Goal: Participate in discussion: Engage in conversation with other users on a specific topic

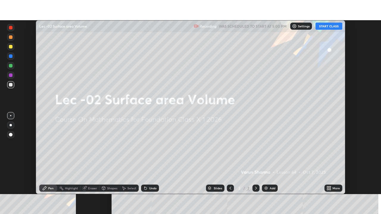
scroll to position [174, 380]
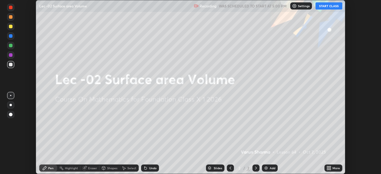
click at [330, 168] on icon at bounding box center [328, 168] width 5 height 5
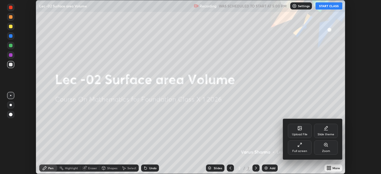
click at [299, 147] on icon at bounding box center [299, 144] width 5 height 5
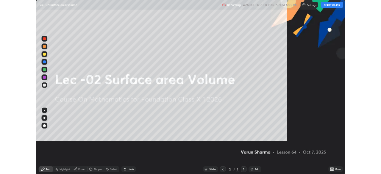
scroll to position [214, 381]
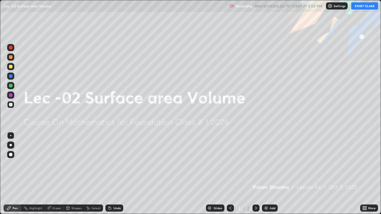
click at [358, 7] on button "START CLASS" at bounding box center [364, 5] width 27 height 7
click at [269, 174] on div "Add" at bounding box center [272, 208] width 6 height 3
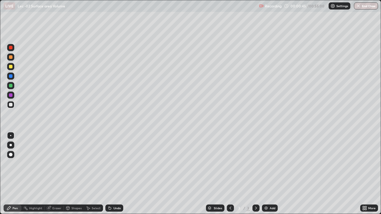
click at [71, 174] on div "Shapes" at bounding box center [76, 208] width 10 height 3
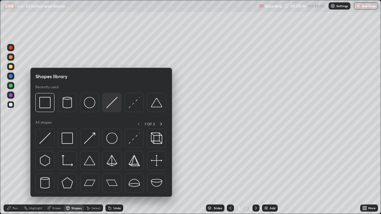
click at [111, 107] on img at bounding box center [111, 102] width 11 height 11
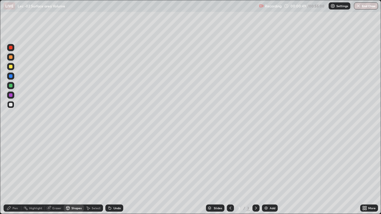
click at [16, 174] on div "Pen" at bounding box center [14, 208] width 5 height 3
click at [73, 174] on div "Shapes" at bounding box center [76, 208] width 10 height 3
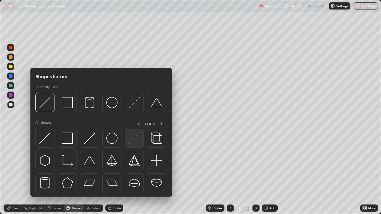
click at [131, 141] on img at bounding box center [133, 138] width 11 height 11
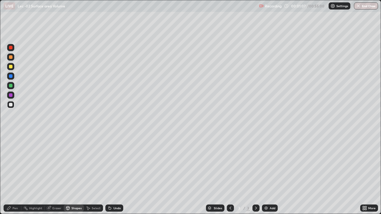
click at [17, 174] on div "Pen" at bounding box center [14, 208] width 5 height 3
click at [114, 174] on div "Undo" at bounding box center [114, 208] width 18 height 7
click at [51, 174] on div "Eraser" at bounding box center [54, 208] width 19 height 7
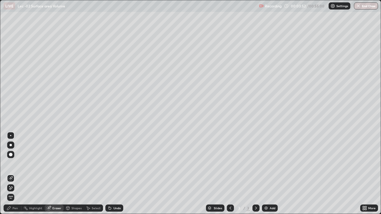
click at [10, 174] on icon at bounding box center [9, 208] width 5 height 5
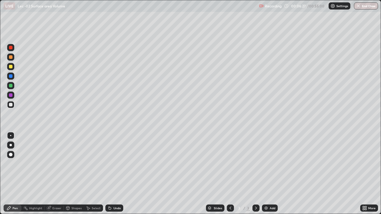
click at [270, 174] on div "Add" at bounding box center [272, 208] width 6 height 3
click at [11, 87] on div at bounding box center [11, 86] width 4 height 4
click at [266, 174] on img at bounding box center [265, 208] width 5 height 5
click at [10, 105] on div at bounding box center [11, 105] width 4 height 4
click at [112, 174] on div "Undo" at bounding box center [114, 208] width 18 height 7
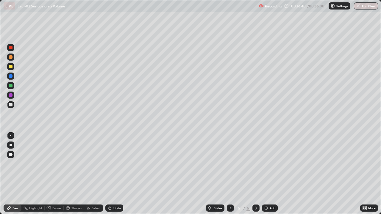
click at [113, 174] on div "Undo" at bounding box center [116, 208] width 7 height 3
click at [112, 174] on div "Undo" at bounding box center [114, 208] width 18 height 7
click at [113, 174] on div "Undo" at bounding box center [116, 208] width 7 height 3
click at [113, 174] on div "Undo" at bounding box center [114, 208] width 18 height 7
click at [113, 174] on div "Undo" at bounding box center [116, 208] width 7 height 3
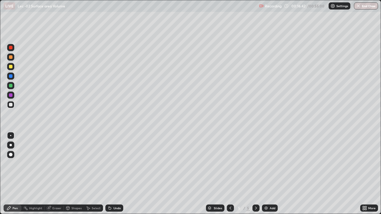
click at [113, 174] on div "Undo" at bounding box center [116, 208] width 7 height 3
click at [11, 69] on div at bounding box center [10, 66] width 7 height 7
click at [270, 174] on div "Add" at bounding box center [272, 208] width 6 height 3
click at [111, 174] on div "Undo" at bounding box center [113, 208] width 20 height 12
click at [109, 174] on div "Undo" at bounding box center [114, 208] width 18 height 7
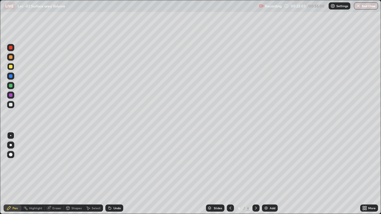
click at [109, 174] on icon at bounding box center [109, 208] width 5 height 5
click at [116, 174] on div "Undo" at bounding box center [116, 208] width 7 height 3
click at [268, 174] on div "Add" at bounding box center [270, 208] width 16 height 7
click at [9, 104] on div at bounding box center [11, 105] width 4 height 4
click at [111, 174] on div "Undo" at bounding box center [114, 208] width 18 height 7
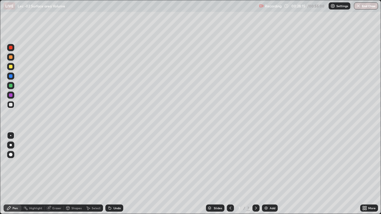
click at [109, 174] on icon at bounding box center [110, 208] width 2 height 2
click at [113, 174] on div "Undo" at bounding box center [113, 208] width 20 height 12
click at [271, 174] on div "Add" at bounding box center [272, 208] width 6 height 3
click at [74, 174] on div "Shapes" at bounding box center [76, 208] width 10 height 3
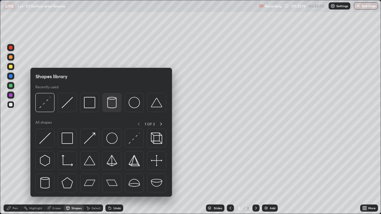
click at [115, 105] on img at bounding box center [111, 102] width 11 height 11
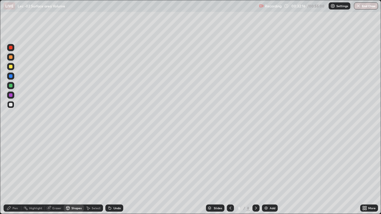
click at [73, 174] on div "Shapes" at bounding box center [76, 208] width 10 height 3
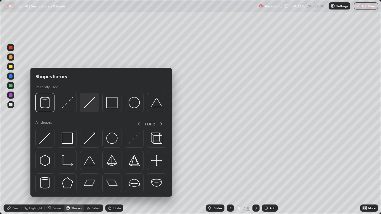
click at [91, 106] on img at bounding box center [89, 102] width 11 height 11
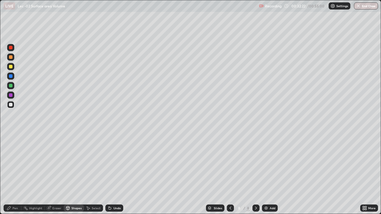
click at [16, 174] on div "Pen" at bounding box center [14, 208] width 5 height 3
click at [8, 66] on div at bounding box center [10, 66] width 7 height 7
click at [365, 174] on icon at bounding box center [365, 208] width 1 height 1
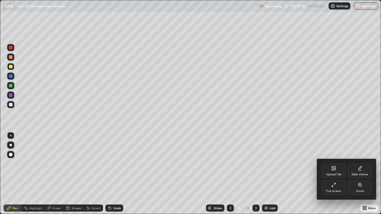
click at [336, 174] on div "Full screen" at bounding box center [333, 187] width 24 height 14
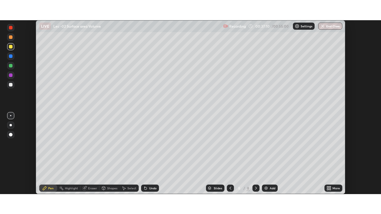
scroll to position [29561, 29354]
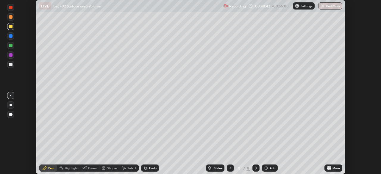
click at [327, 168] on icon at bounding box center [327, 168] width 1 height 1
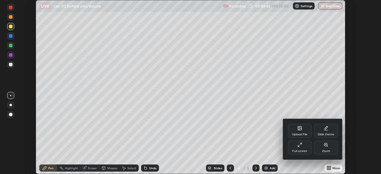
click at [297, 147] on div "Full screen" at bounding box center [300, 147] width 24 height 14
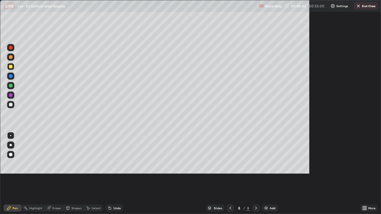
scroll to position [214, 381]
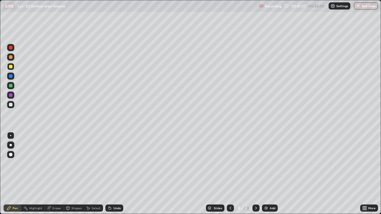
click at [12, 106] on div at bounding box center [11, 105] width 4 height 4
click at [115, 174] on div "Undo" at bounding box center [116, 208] width 7 height 3
click at [269, 174] on div "Add" at bounding box center [270, 208] width 16 height 7
click at [74, 174] on div "Shapes" at bounding box center [76, 208] width 10 height 3
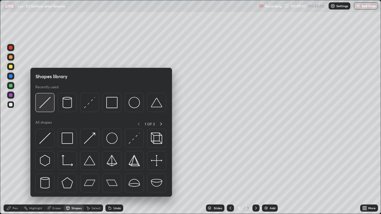
click at [49, 109] on div at bounding box center [44, 102] width 19 height 19
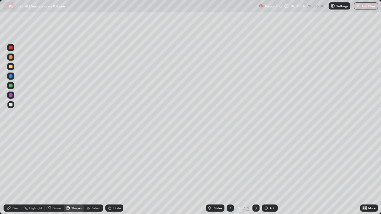
click at [18, 174] on div "Pen" at bounding box center [13, 208] width 18 height 7
click at [109, 174] on icon at bounding box center [110, 208] width 2 height 2
click at [10, 69] on div at bounding box center [10, 66] width 7 height 7
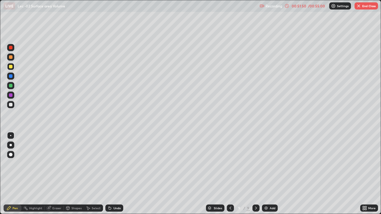
click at [55, 174] on div "Eraser" at bounding box center [56, 208] width 9 height 3
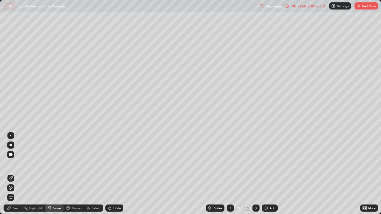
click at [15, 174] on div "Pen" at bounding box center [14, 208] width 5 height 3
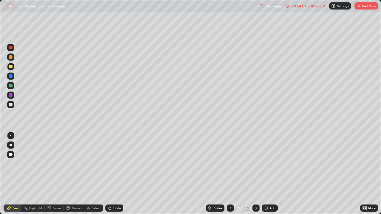
click at [113, 174] on div "Undo" at bounding box center [116, 208] width 7 height 3
click at [114, 174] on div "Undo" at bounding box center [114, 208] width 18 height 7
click at [109, 174] on icon at bounding box center [110, 208] width 2 height 2
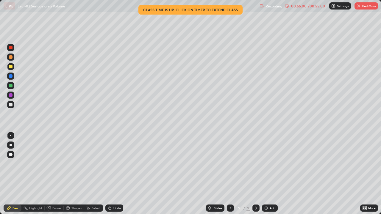
click at [109, 174] on icon at bounding box center [110, 208] width 2 height 2
click at [363, 5] on button "End Class" at bounding box center [365, 5] width 23 height 7
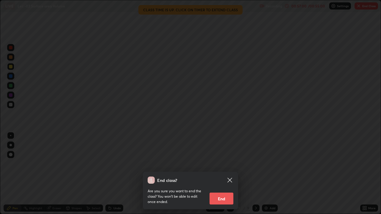
click at [222, 174] on button "End" at bounding box center [221, 199] width 24 height 12
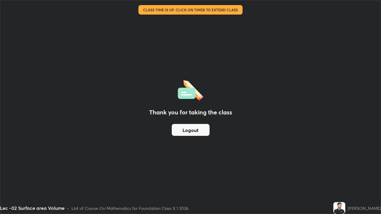
click at [194, 125] on button "Logout" at bounding box center [191, 130] width 38 height 12
